Goal: Task Accomplishment & Management: Use online tool/utility

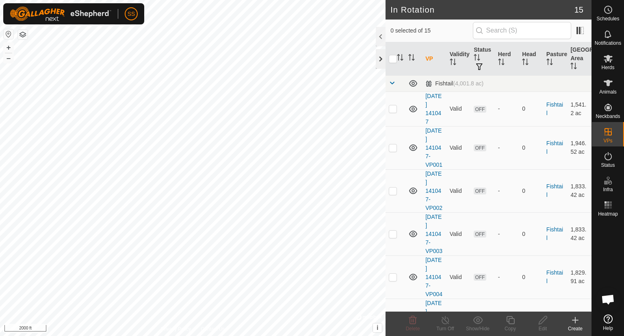
click at [377, 58] on div at bounding box center [381, 59] width 10 height 20
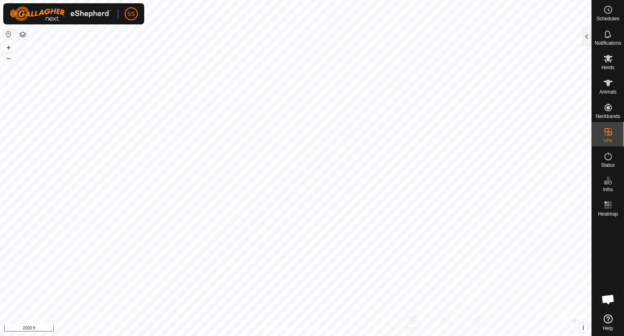
checkbox input "true"
click at [584, 40] on div at bounding box center [587, 37] width 10 height 20
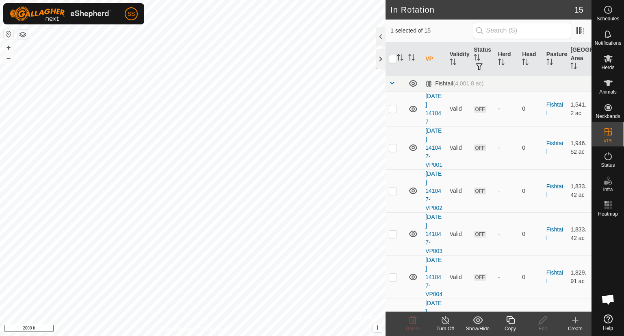
click at [511, 320] on icon at bounding box center [511, 320] width 10 height 10
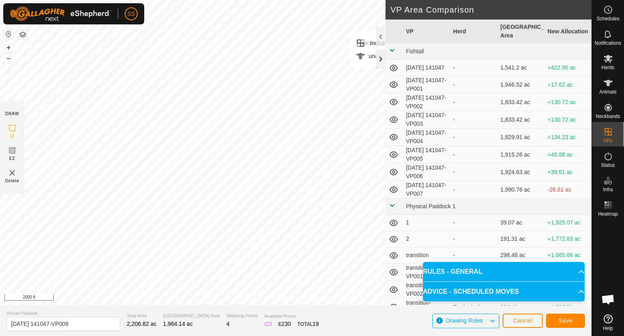
click at [380, 60] on div at bounding box center [381, 59] width 10 height 20
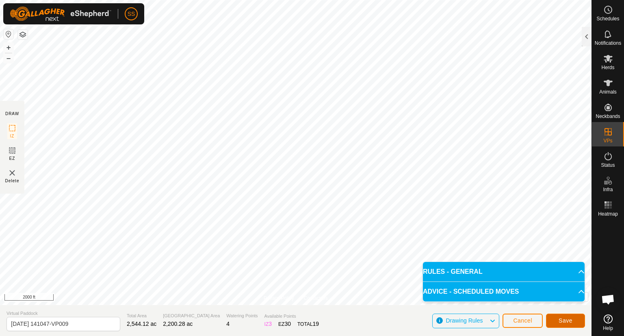
click at [570, 321] on span "Save" at bounding box center [566, 320] width 14 height 7
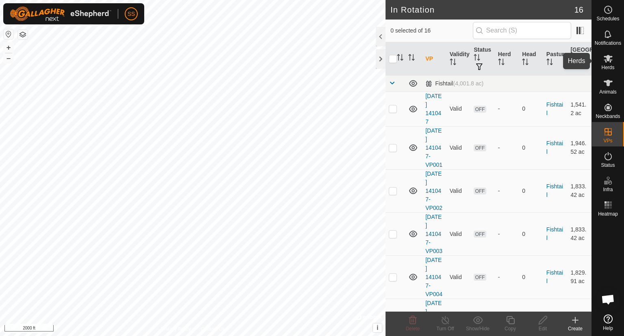
click at [608, 61] on icon at bounding box center [608, 59] width 9 height 8
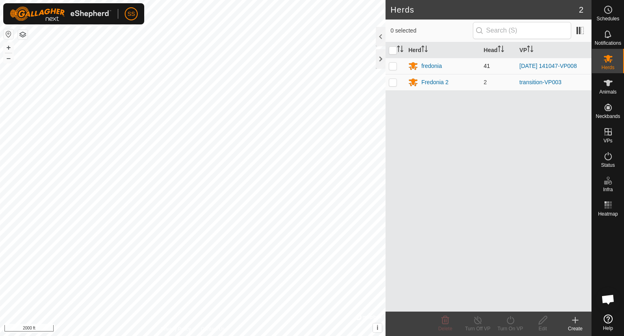
click at [393, 66] on p-checkbox at bounding box center [393, 66] width 8 height 7
checkbox input "true"
click at [506, 327] on div "Turn On VP" at bounding box center [510, 328] width 33 height 7
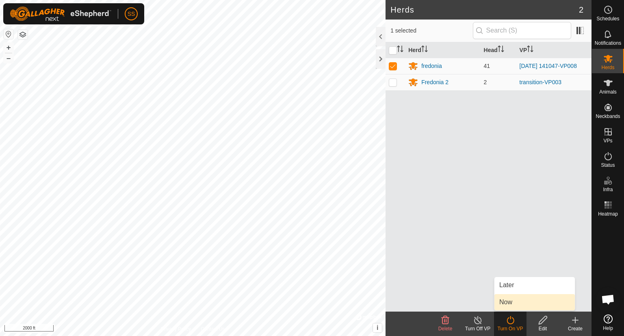
click at [509, 300] on link "Now" at bounding box center [535, 302] width 80 height 16
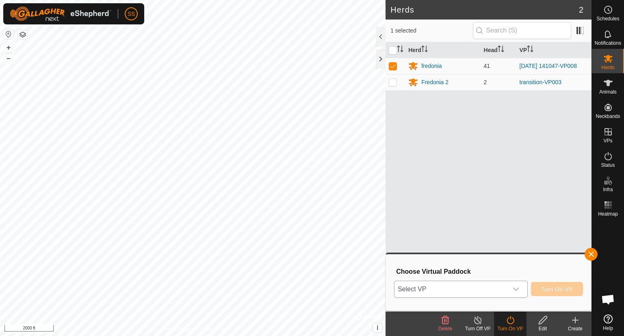
click at [517, 287] on icon "dropdown trigger" at bounding box center [516, 289] width 7 height 7
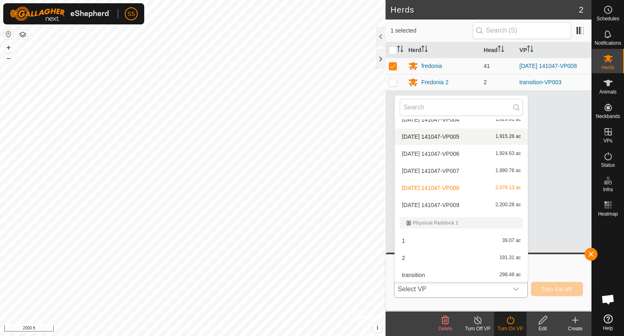
scroll to position [99, 0]
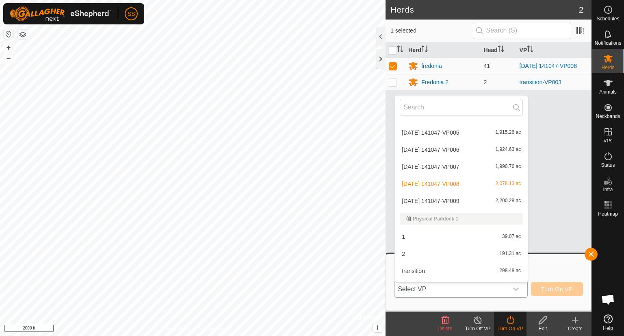
click at [474, 202] on li "[DATE] 141047-VP009 2,200.28 ac" at bounding box center [461, 201] width 133 height 16
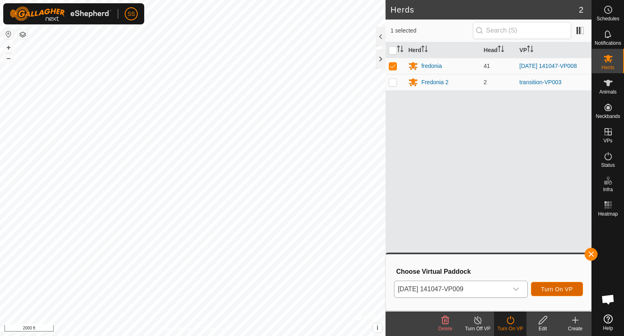
click at [554, 285] on button "Turn On VP" at bounding box center [557, 289] width 52 height 14
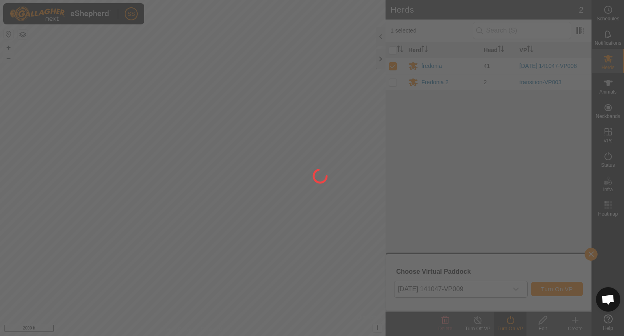
click at [554, 285] on div at bounding box center [312, 168] width 624 height 336
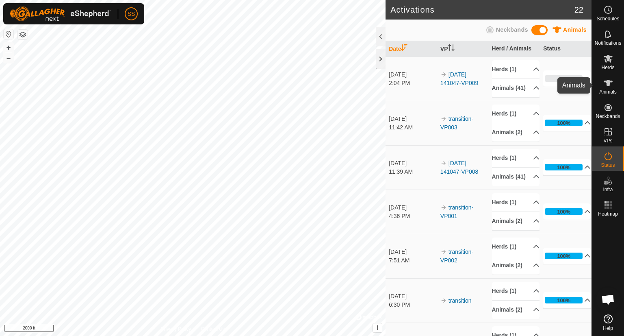
click at [612, 80] on icon at bounding box center [609, 83] width 10 height 10
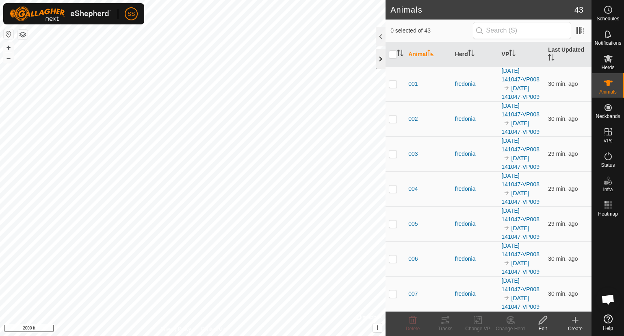
click at [380, 60] on div at bounding box center [381, 59] width 10 height 20
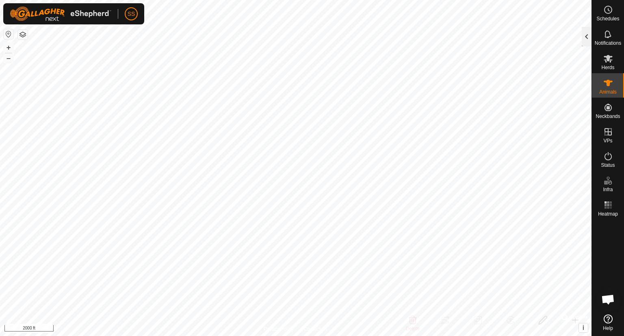
click at [583, 33] on div at bounding box center [587, 37] width 10 height 20
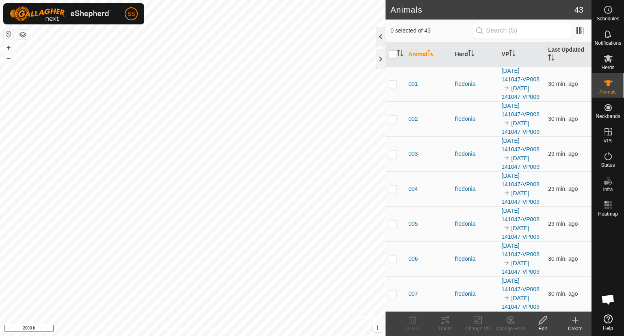
click at [379, 31] on div at bounding box center [381, 37] width 10 height 20
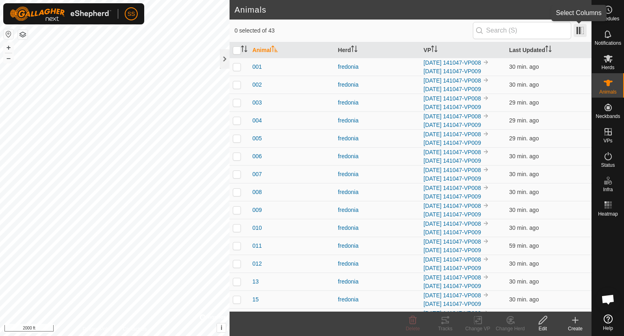
click at [581, 28] on span at bounding box center [580, 30] width 13 height 13
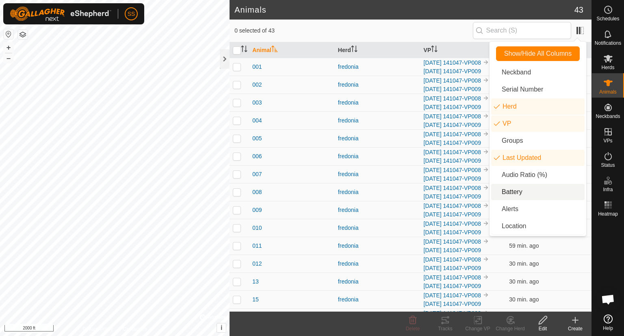
click at [517, 191] on li "Battery" at bounding box center [537, 192] width 93 height 16
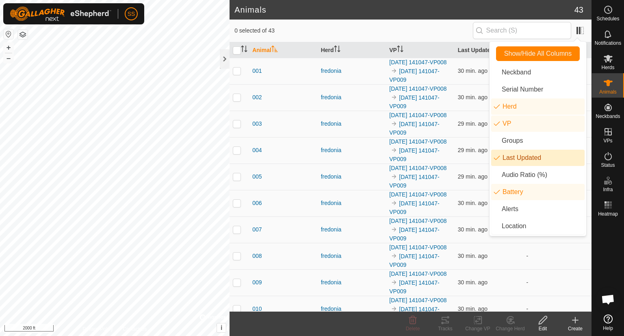
click at [434, 26] on span "0 selected of 43" at bounding box center [354, 30] width 238 height 9
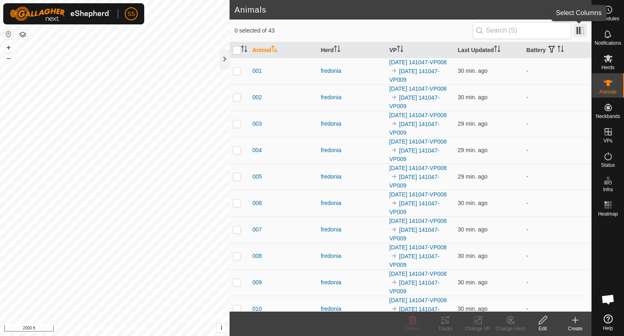
click at [578, 30] on span at bounding box center [580, 30] width 13 height 13
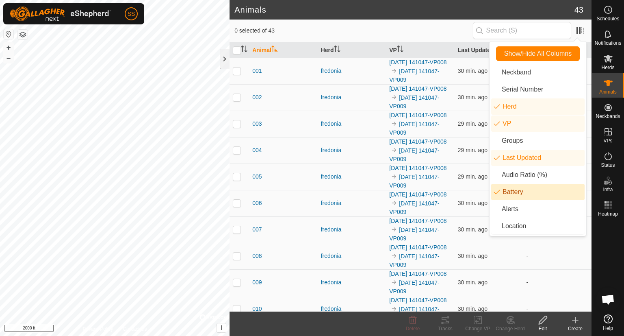
click at [530, 191] on li "Battery" at bounding box center [537, 192] width 93 height 16
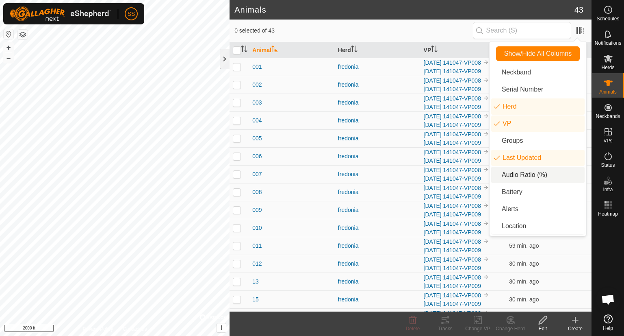
click at [530, 172] on li "Audio Ratio (%)" at bounding box center [537, 175] width 93 height 16
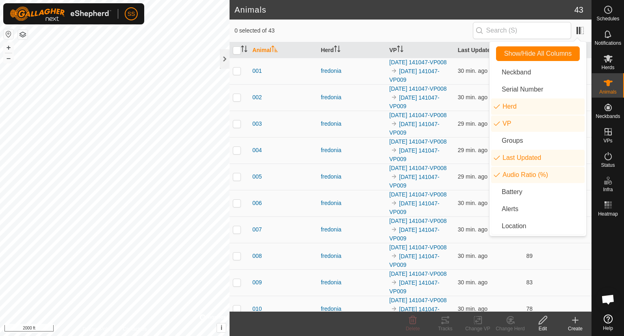
click at [437, 28] on span "0 selected of 43" at bounding box center [354, 30] width 238 height 9
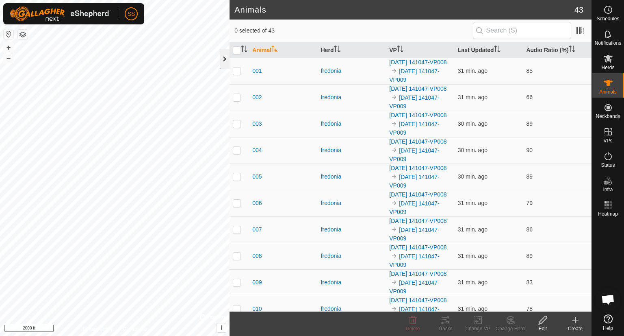
click at [224, 59] on div at bounding box center [225, 59] width 10 height 20
